Goal: Task Accomplishment & Management: Use online tool/utility

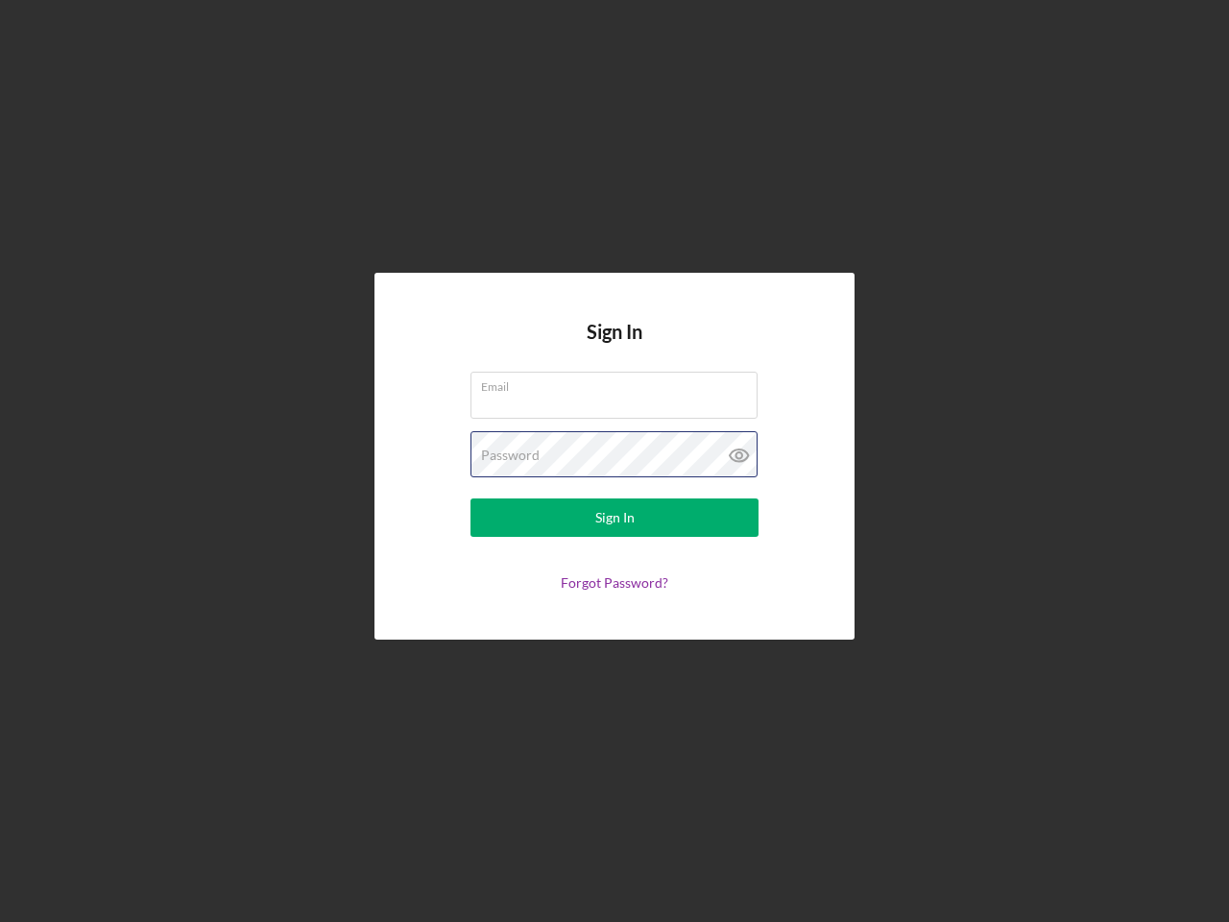
click at [614, 461] on div "Password" at bounding box center [614, 455] width 288 height 48
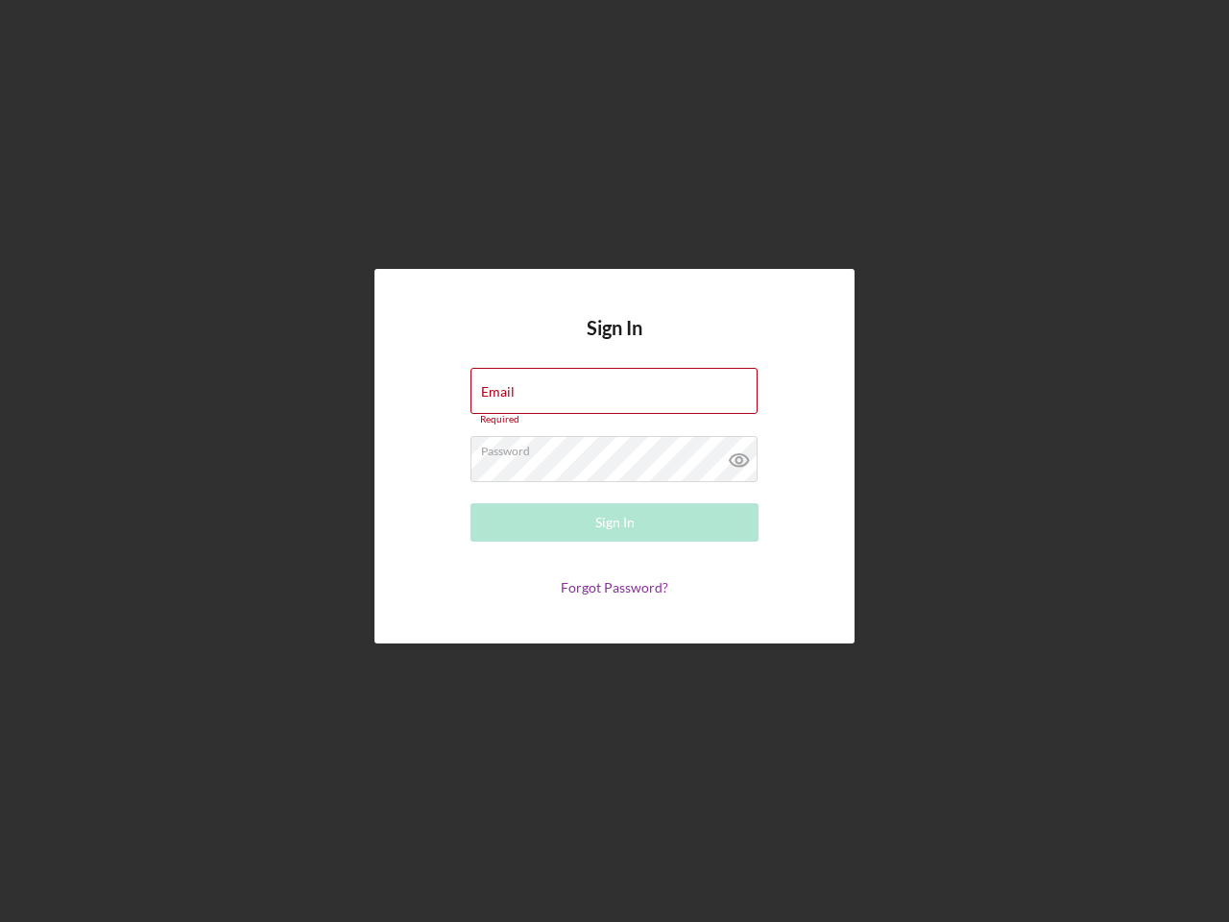
click at [739, 455] on icon at bounding box center [739, 460] width 48 height 48
